Goal: Find specific page/section: Find specific page/section

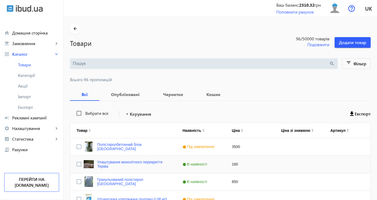
click at [212, 168] on div "В наявності" at bounding box center [200, 164] width 49 height 17
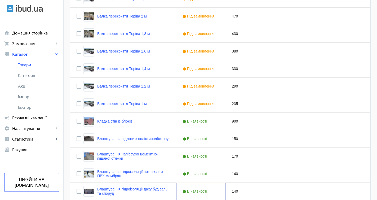
scroll to position [1039, 0]
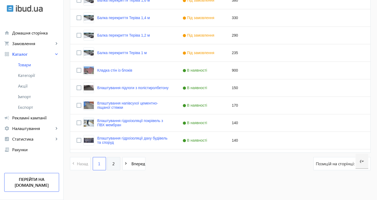
click at [112, 163] on span "2" at bounding box center [113, 164] width 2 height 6
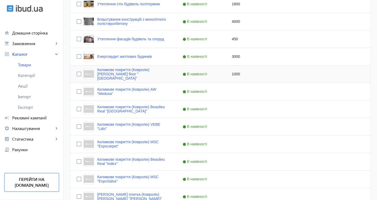
scroll to position [232, 0]
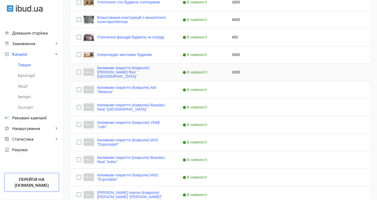
click at [233, 73] on div "1000" at bounding box center [250, 72] width 49 height 17
